Goal: Transaction & Acquisition: Subscribe to service/newsletter

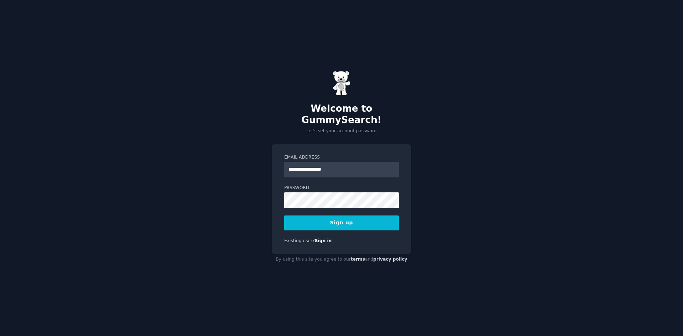
type input "**********"
click at [326, 217] on button "Sign up" at bounding box center [341, 223] width 115 height 15
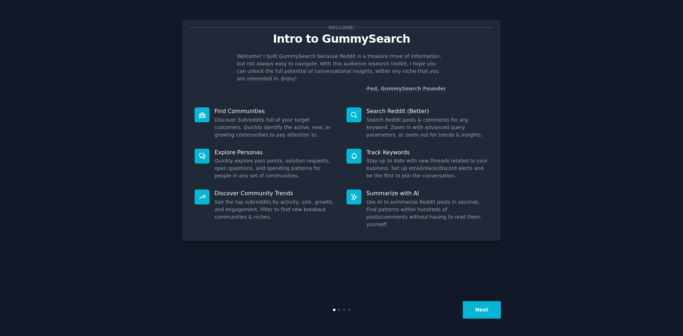
click at [488, 307] on button "Next" at bounding box center [482, 309] width 38 height 17
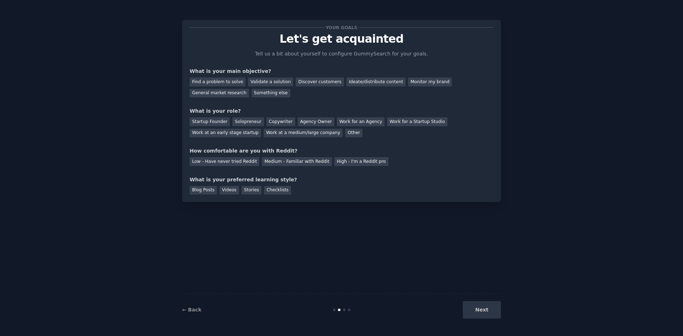
click at [488, 307] on div "Next" at bounding box center [448, 309] width 106 height 17
click at [204, 121] on div "Startup Founder" at bounding box center [210, 121] width 40 height 9
click at [227, 81] on div "Find a problem to solve" at bounding box center [218, 82] width 56 height 9
click at [236, 162] on div "Low - Have never tried Reddit" at bounding box center [225, 161] width 70 height 9
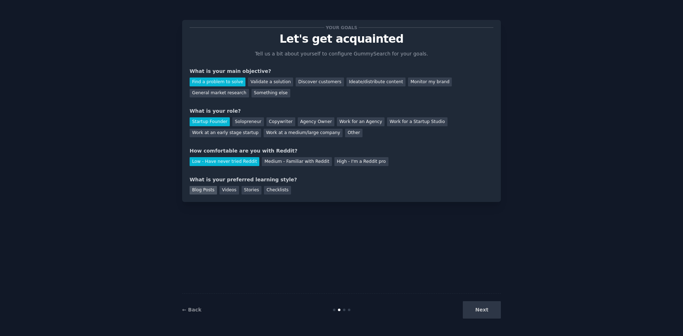
click at [206, 190] on div "Blog Posts" at bounding box center [203, 190] width 27 height 9
click at [270, 190] on div "Checklists" at bounding box center [277, 190] width 27 height 9
click at [201, 189] on div "Blog Posts" at bounding box center [203, 190] width 27 height 9
click at [483, 311] on button "Next" at bounding box center [482, 309] width 38 height 17
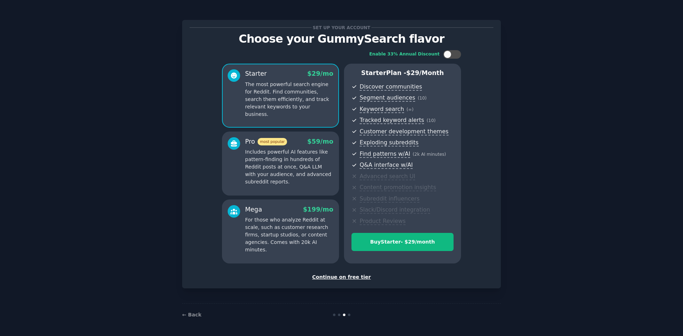
click at [287, 163] on p "Includes powerful AI features like pattern-finding in hundreds of Reddit posts …" at bounding box center [289, 166] width 88 height 37
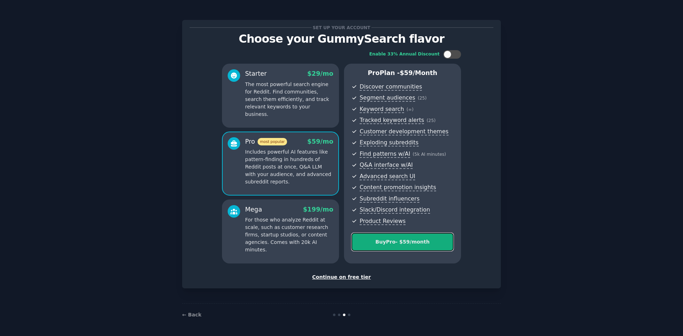
click at [385, 241] on div "Buy Pro - $ 59 /month" at bounding box center [402, 241] width 101 height 7
